Goal: Check status: Check status

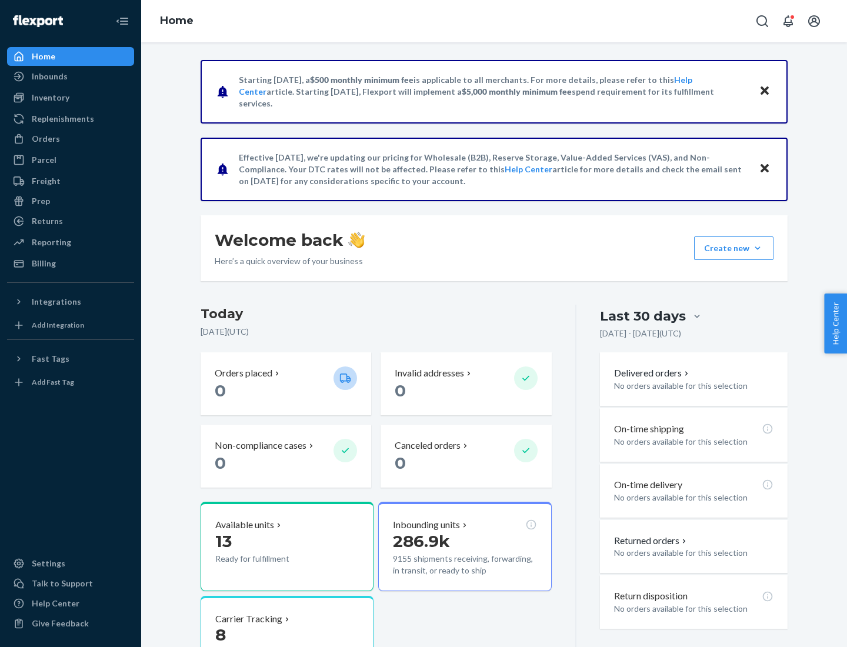
click at [757, 248] on button "Create new Create new inbound Create new order Create new product" at bounding box center [733, 248] width 79 height 24
click at [49, 76] on div "Inbounds" at bounding box center [50, 77] width 36 height 12
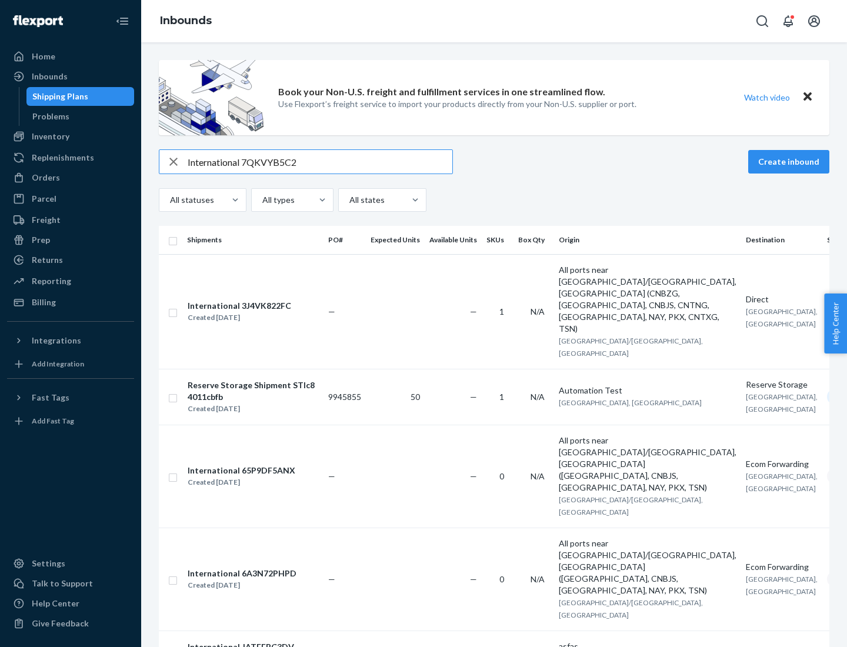
type input "International 7QKVYB5C29"
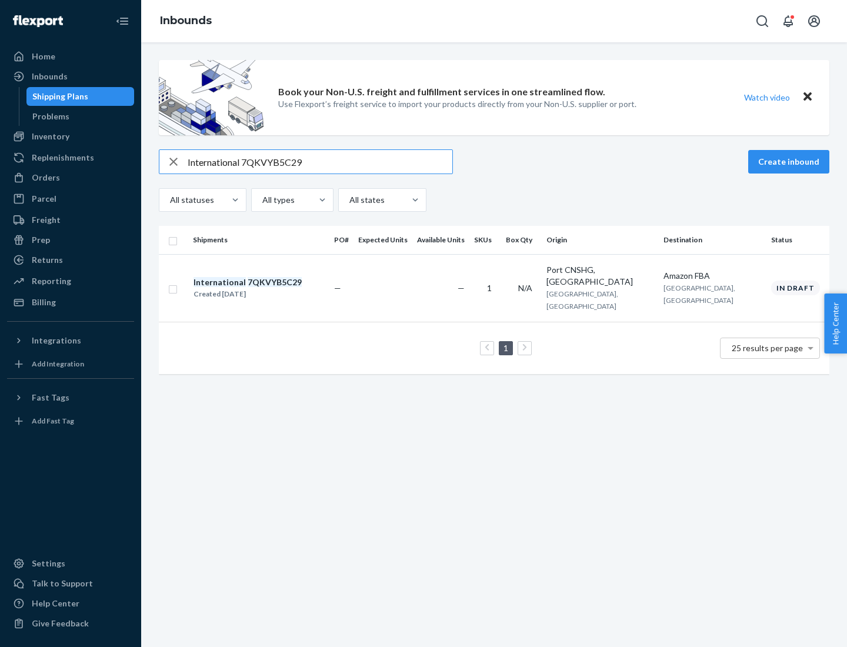
click at [268, 288] on div "Created [DATE]" at bounding box center [247, 294] width 108 height 12
